Goal: Task Accomplishment & Management: Use online tool/utility

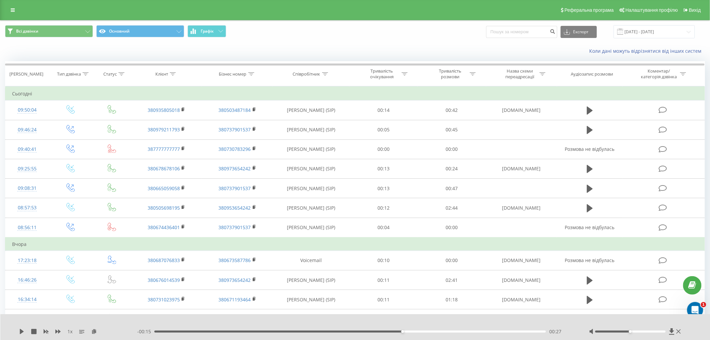
click at [21, 7] on div "Реферальна програма Налаштування профілю Вихід" at bounding box center [355, 10] width 710 height 20
click at [14, 9] on icon at bounding box center [13, 10] width 4 height 5
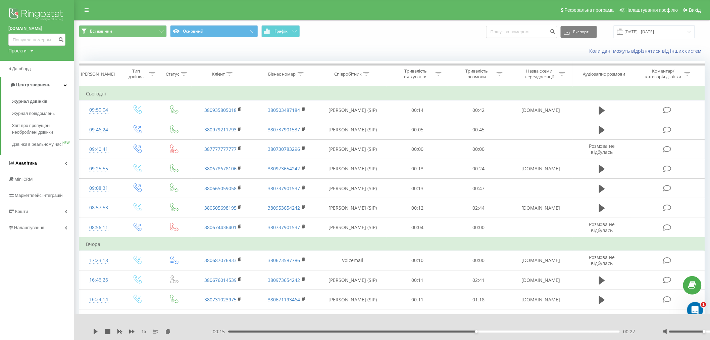
click at [39, 165] on link "Аналiтика" at bounding box center [37, 163] width 74 height 16
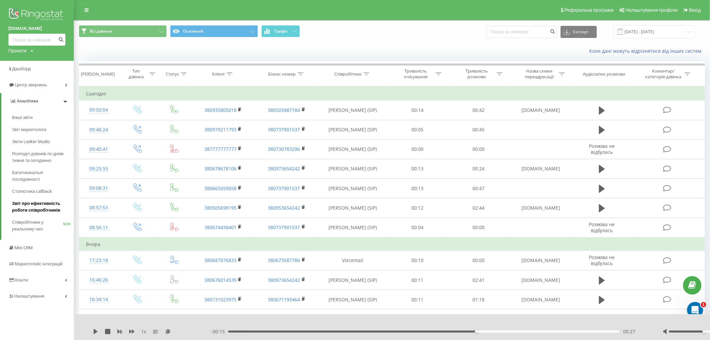
click at [46, 209] on span "Звіт про ефективність роботи співробітників" at bounding box center [41, 206] width 58 height 13
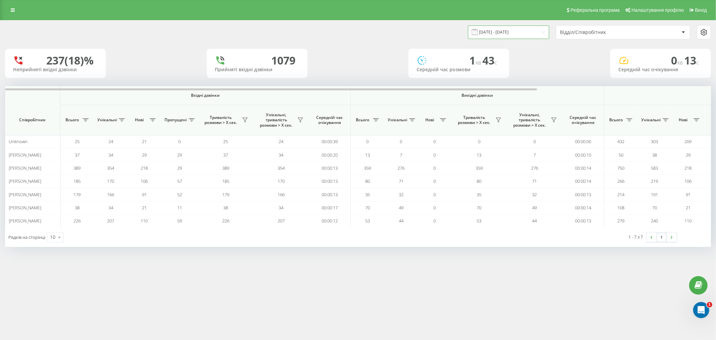
click at [526, 32] on input "[DATE] - [DATE]" at bounding box center [508, 32] width 81 height 13
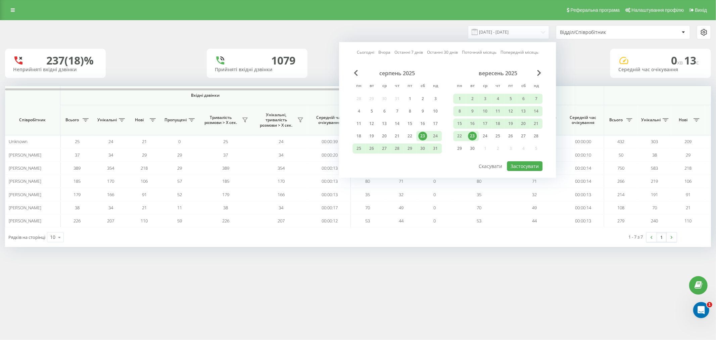
click at [471, 136] on div "23" at bounding box center [472, 136] width 9 height 9
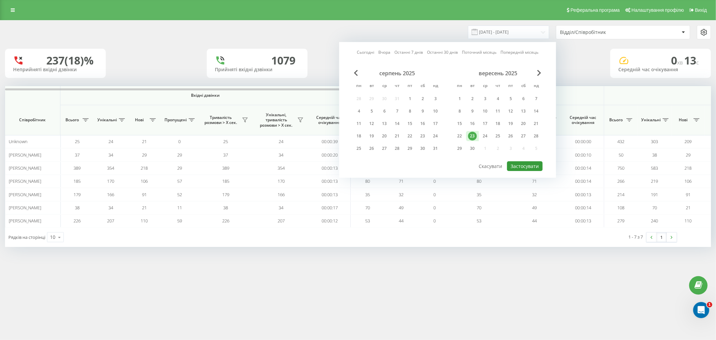
click at [517, 162] on button "Застосувати" at bounding box center [525, 166] width 36 height 10
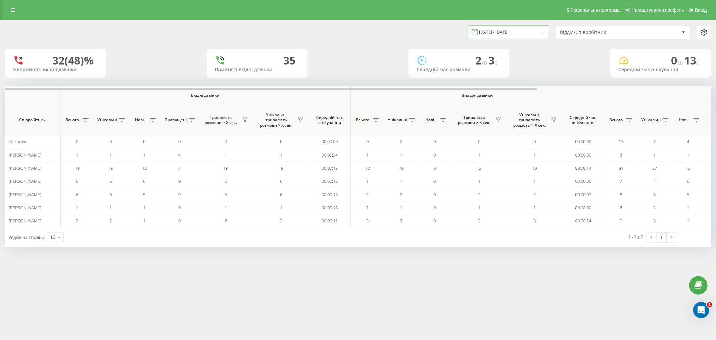
click at [546, 31] on input "[DATE] - [DATE]" at bounding box center [508, 32] width 81 height 13
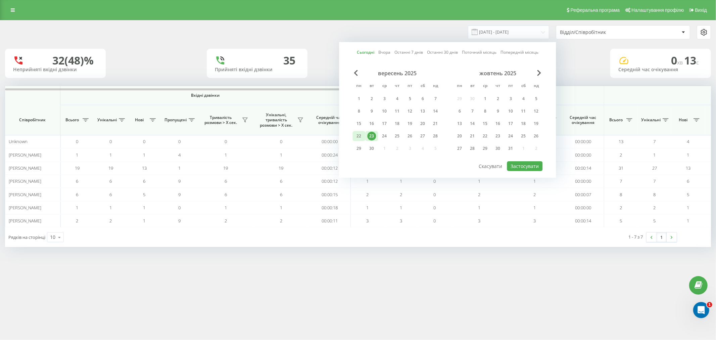
click at [361, 135] on div "22" at bounding box center [358, 136] width 9 height 9
click at [519, 163] on button "Застосувати" at bounding box center [525, 166] width 36 height 10
type input "[DATE] - [DATE]"
